Goal: Information Seeking & Learning: Learn about a topic

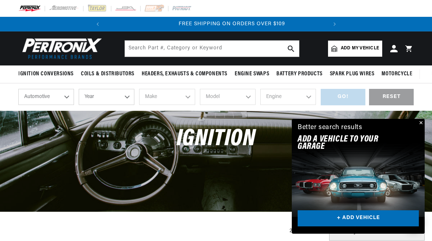
scroll to position [0, 222]
click at [425, 120] on div "Ignition" at bounding box center [216, 143] width 432 height 64
click at [417, 125] on button "Close" at bounding box center [419, 123] width 9 height 9
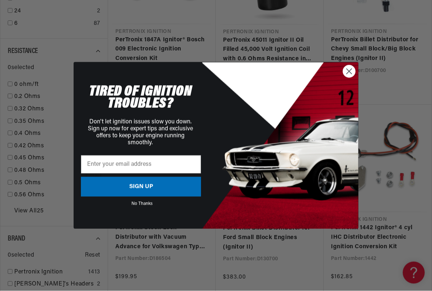
scroll to position [708, 0]
click at [350, 71] on icon "Close dialog" at bounding box center [348, 71] width 5 height 5
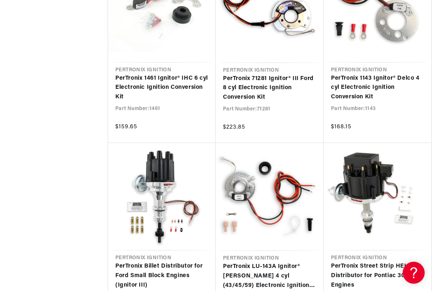
click at [390, 241] on link "PerTronix Street Strip HEI Distributor for Pontiac 301-455 Engines" at bounding box center [377, 276] width 93 height 28
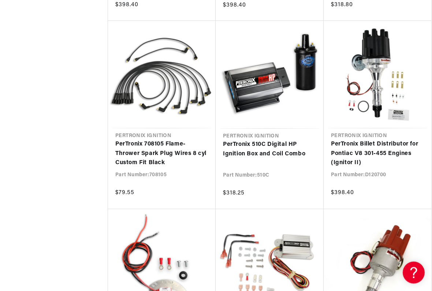
scroll to position [5499, 0]
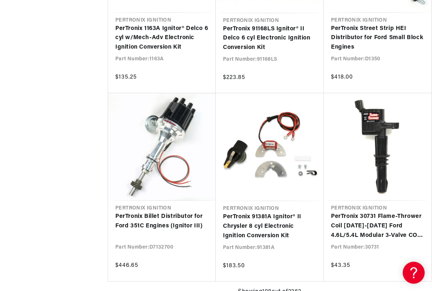
scroll to position [6001, 0]
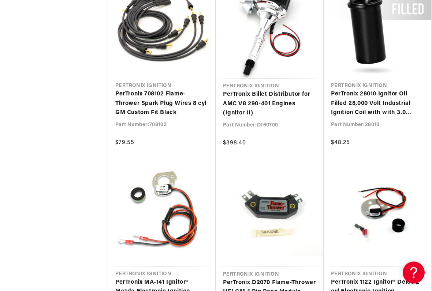
scroll to position [8938, 0]
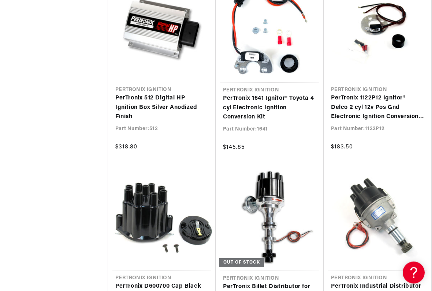
scroll to position [9688, 0]
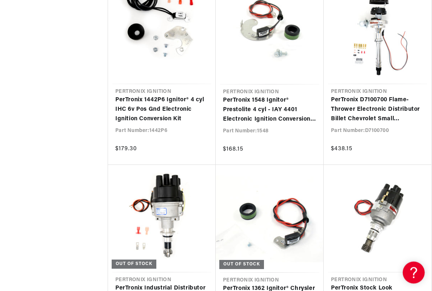
scroll to position [11193, 0]
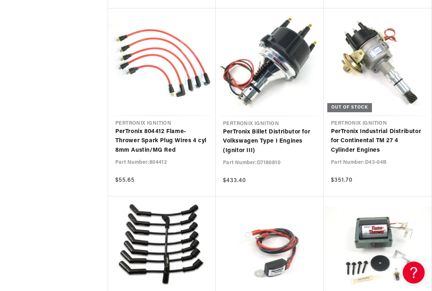
scroll to position [12666, 0]
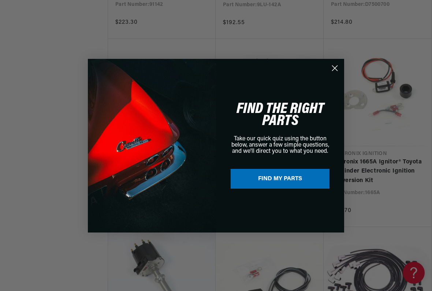
click at [334, 69] on circle "Close dialog" at bounding box center [334, 68] width 12 height 12
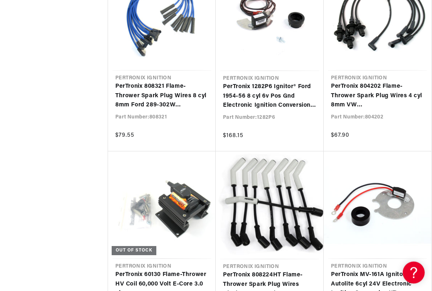
scroll to position [15724, 0]
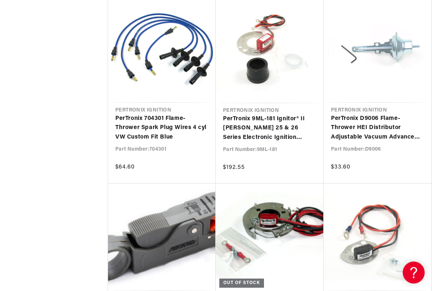
scroll to position [0, 222]
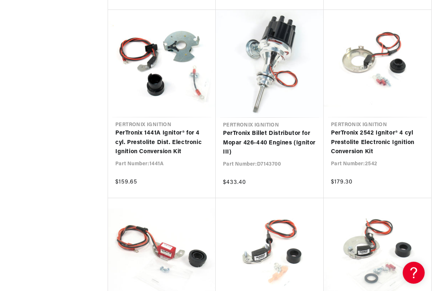
scroll to position [17378, 0]
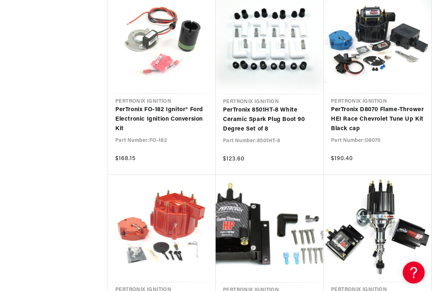
scroll to position [19842, 0]
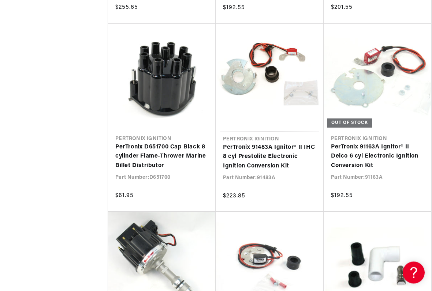
scroll to position [20559, 0]
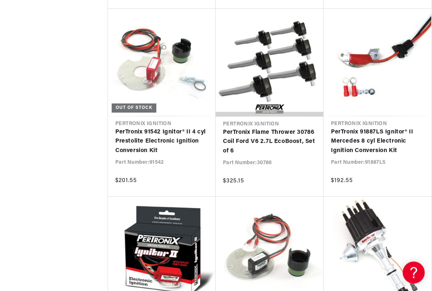
scroll to position [0, 132]
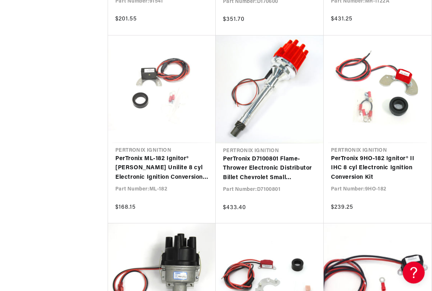
scroll to position [28267, 0]
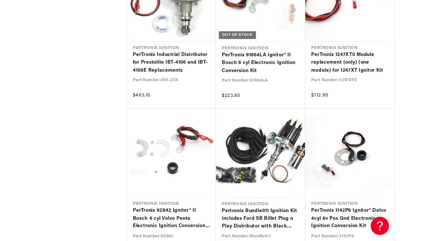
scroll to position [28567, 0]
